Goal: Use online tool/utility: Utilize a website feature to perform a specific function

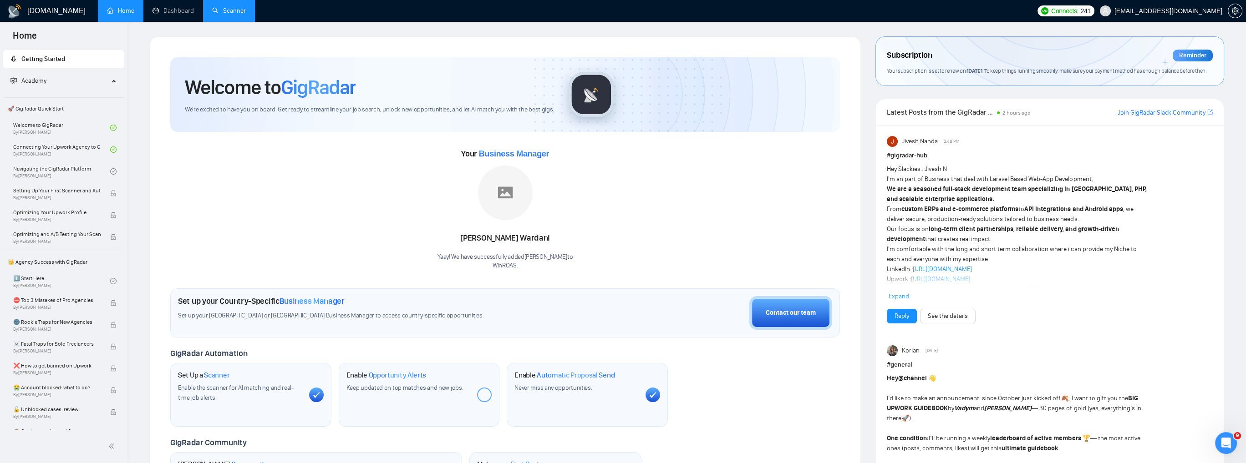
click at [232, 15] on link "Scanner" at bounding box center [229, 11] width 34 height 8
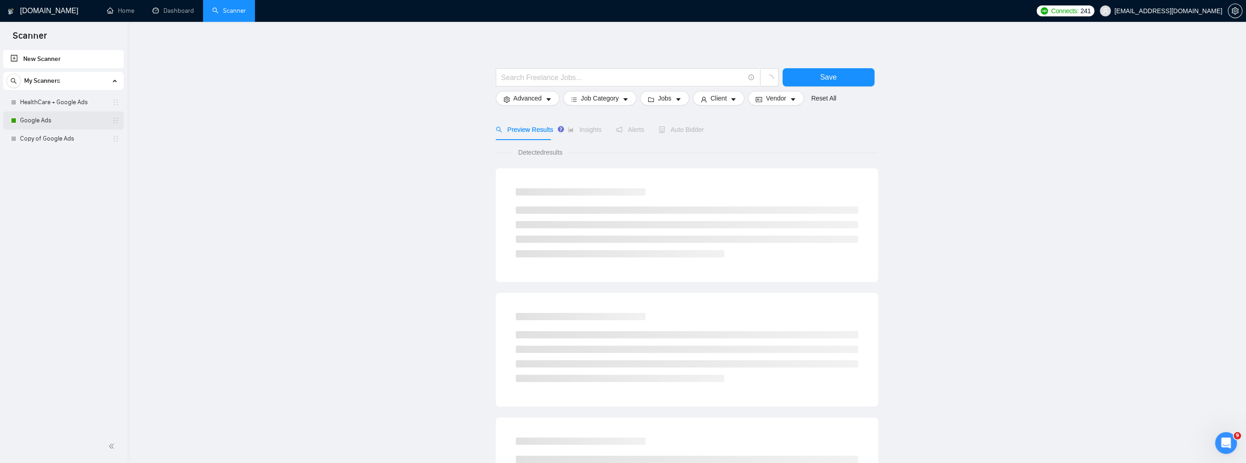
click at [82, 117] on link "Google Ads" at bounding box center [63, 121] width 86 height 18
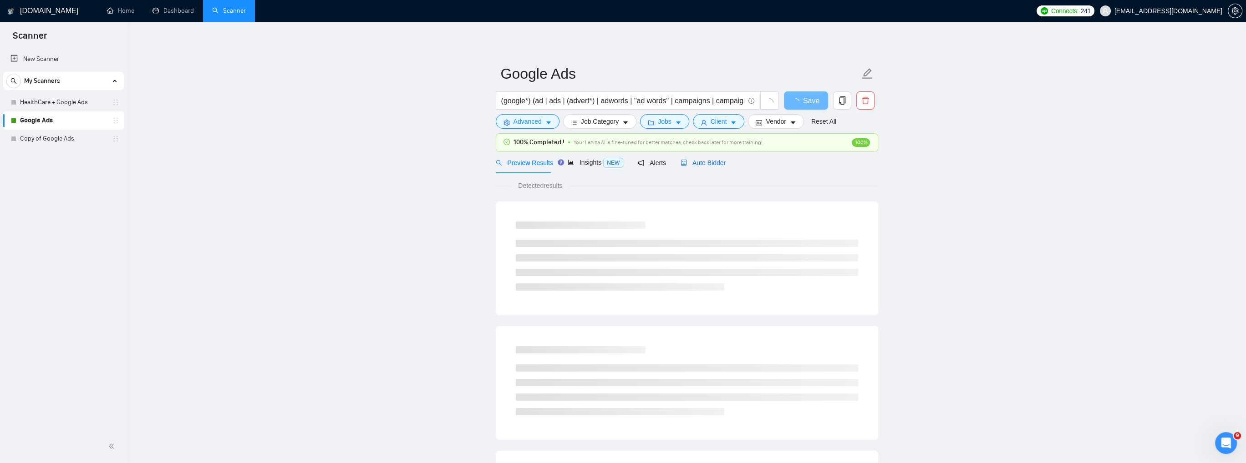
click at [710, 161] on span "Auto Bidder" at bounding box center [702, 162] width 45 height 7
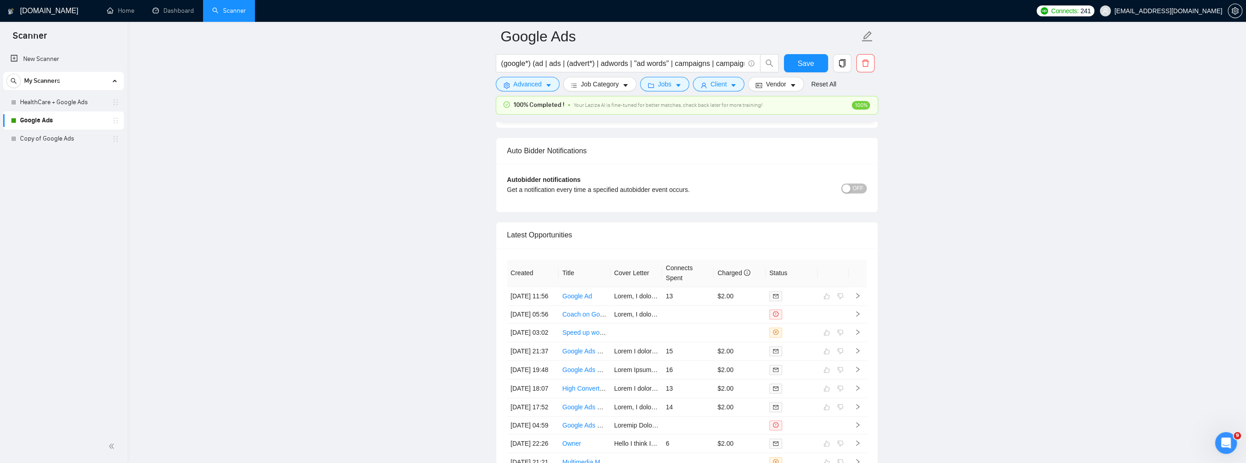
scroll to position [2230, 0]
